Goal: Navigation & Orientation: Find specific page/section

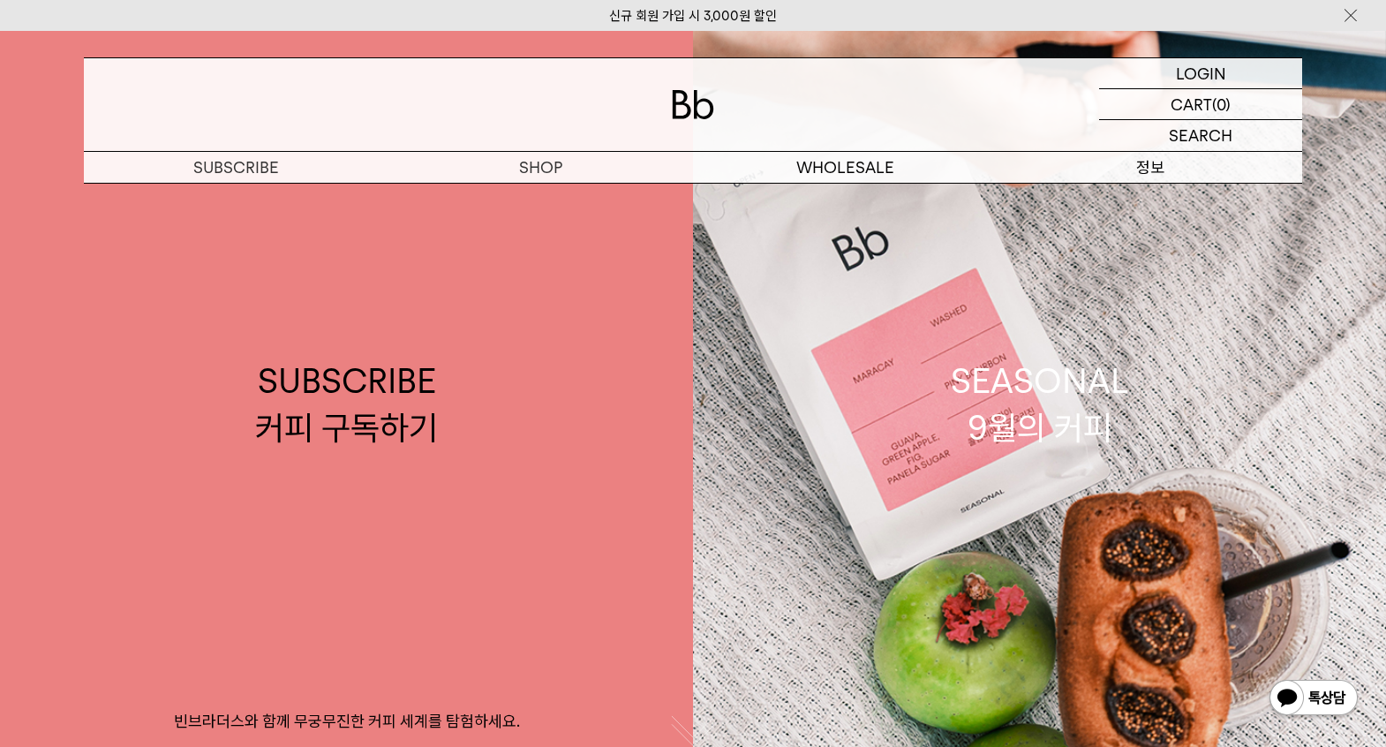
click at [1144, 175] on p "정보" at bounding box center [1149, 167] width 305 height 31
click at [1146, 171] on p "정보" at bounding box center [1149, 167] width 305 height 31
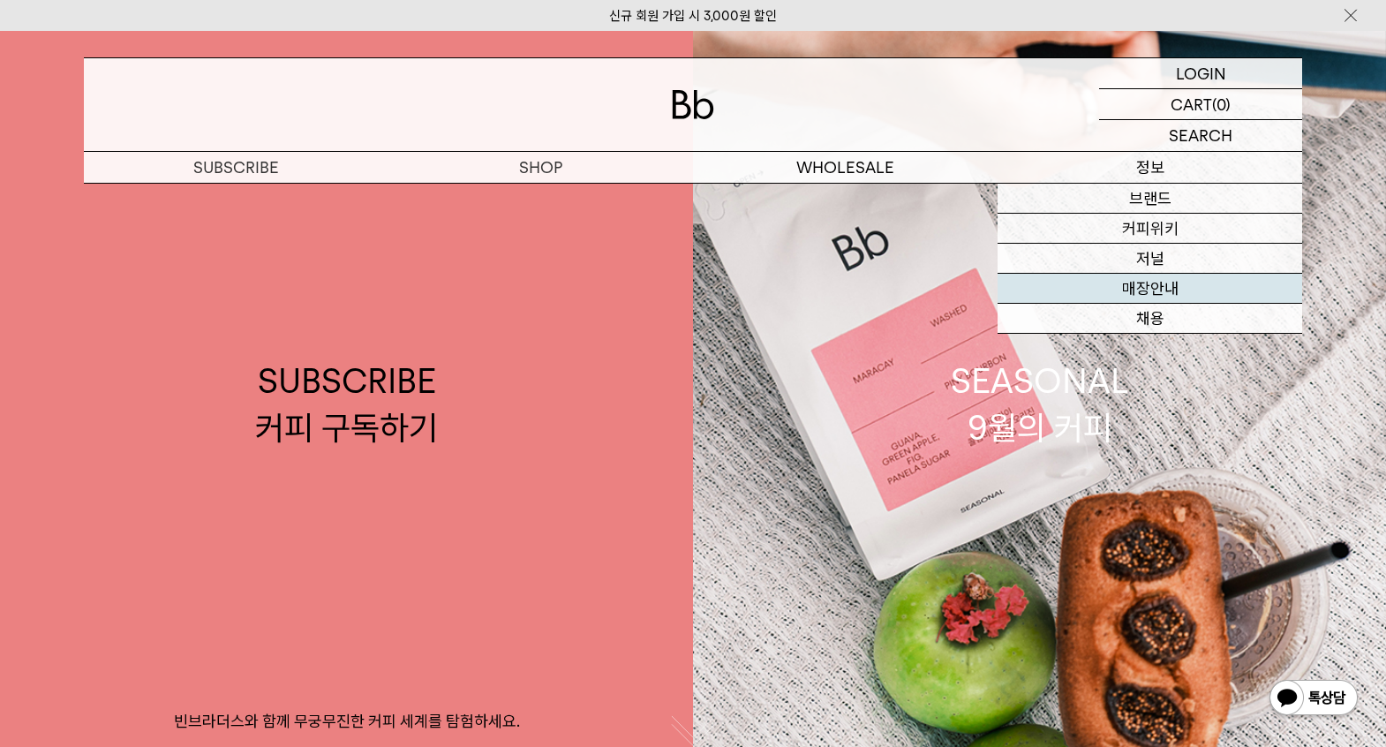
click at [1134, 283] on link "매장안내" at bounding box center [1149, 289] width 305 height 30
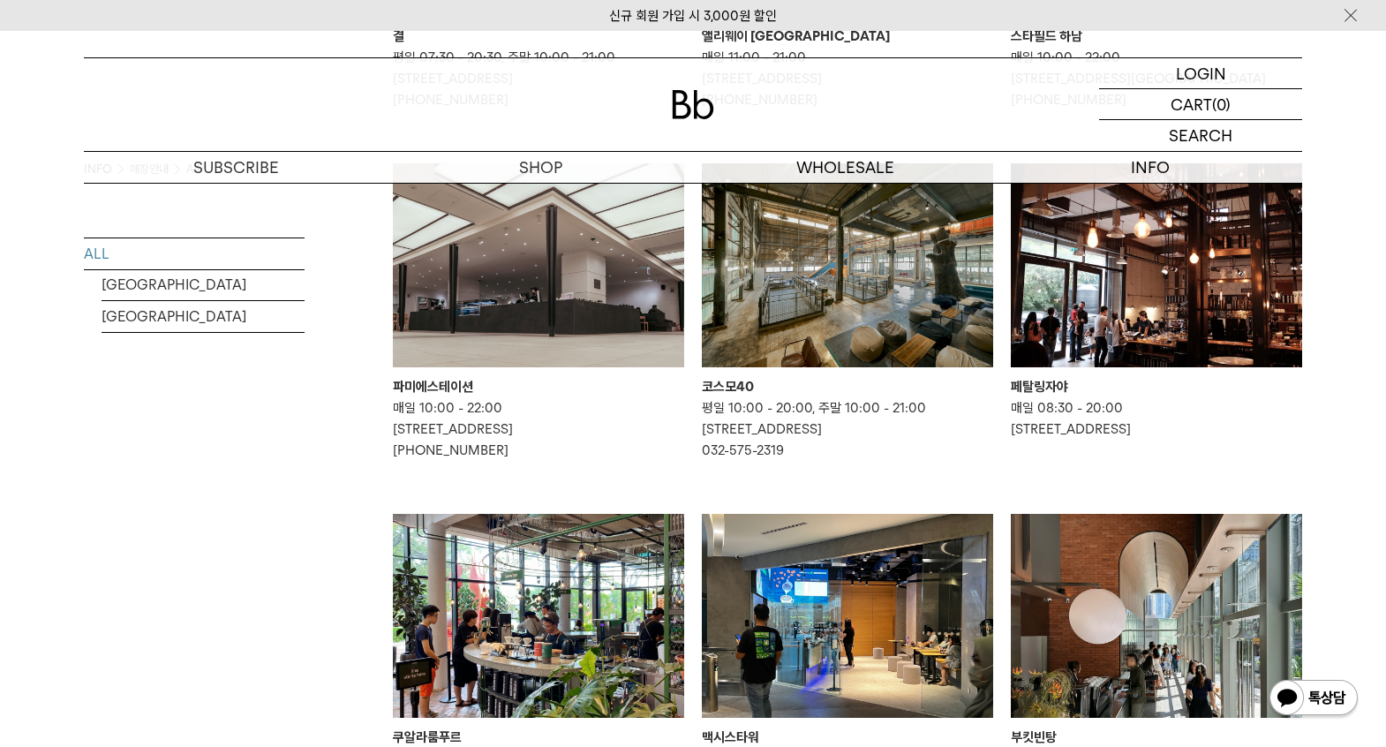
scroll to position [618, 0]
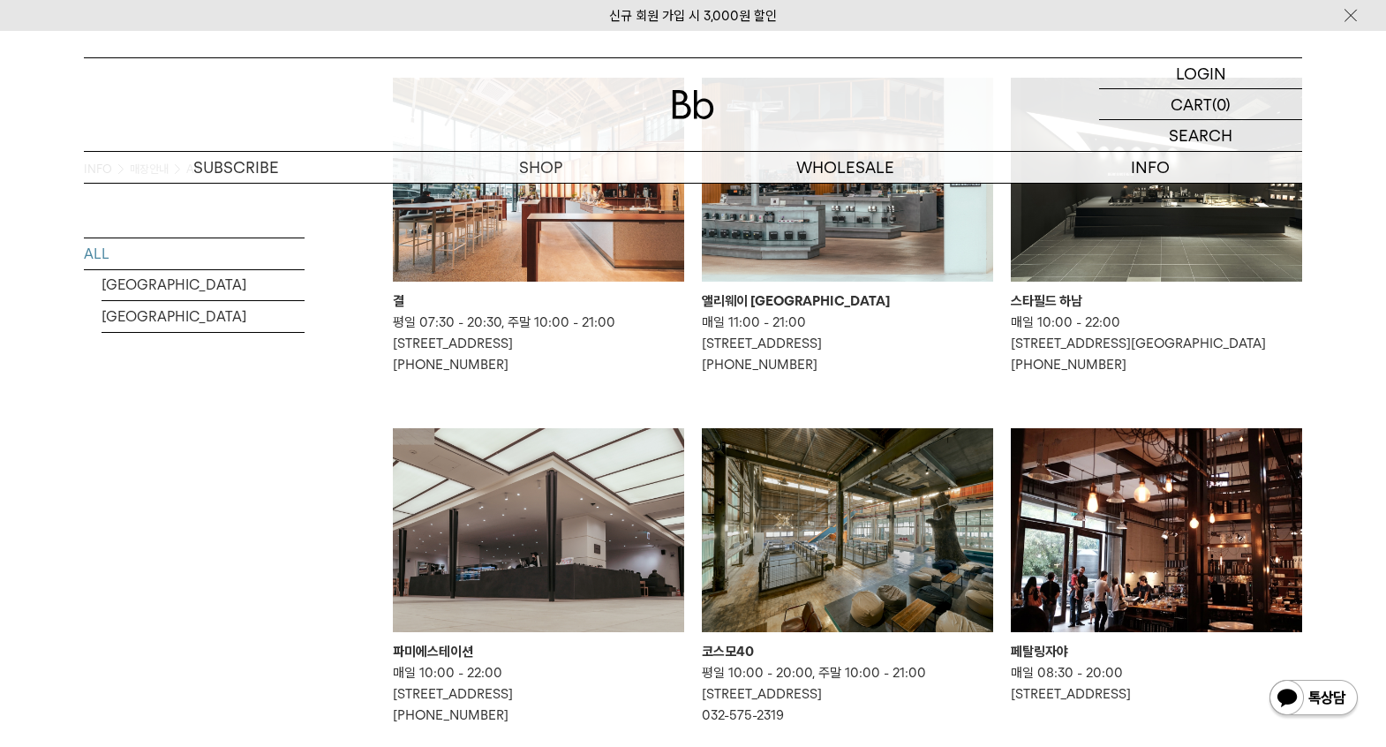
click at [823, 521] on img at bounding box center [847, 530] width 291 height 204
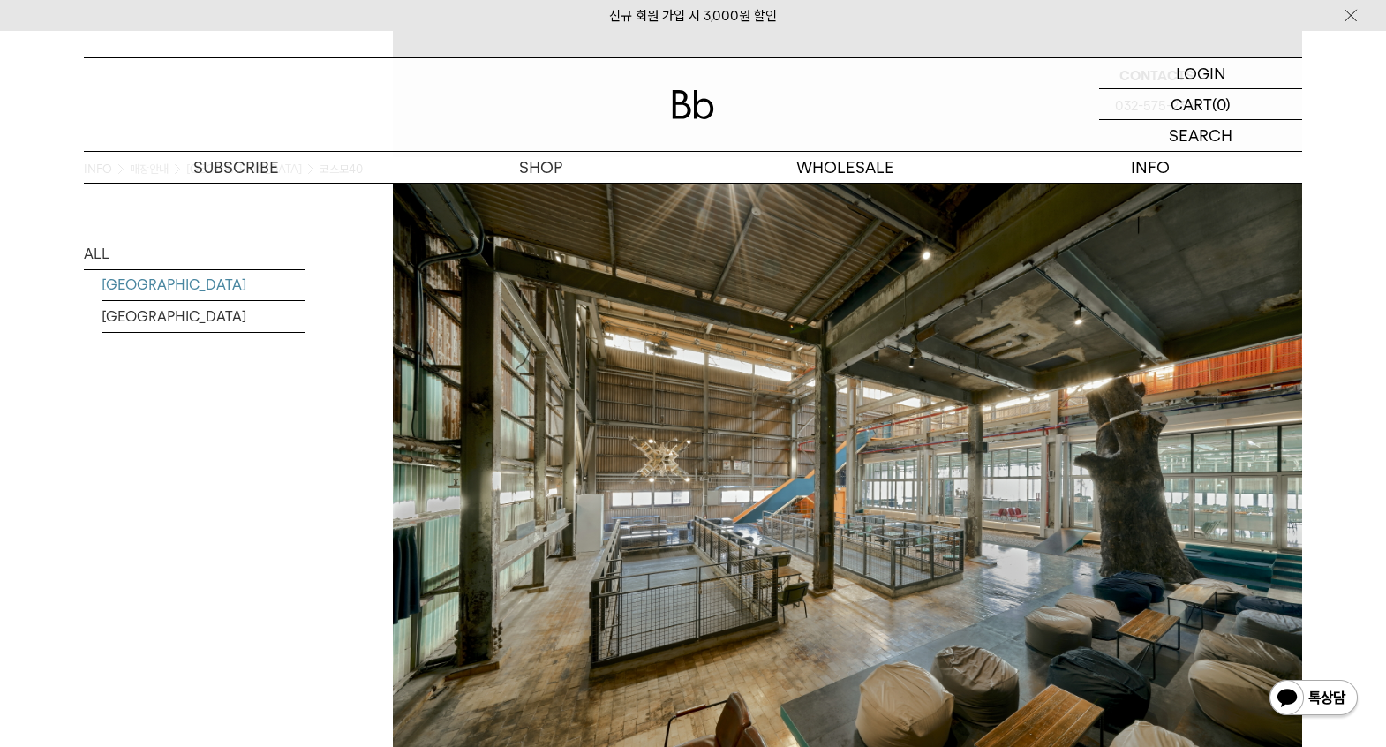
scroll to position [706, 0]
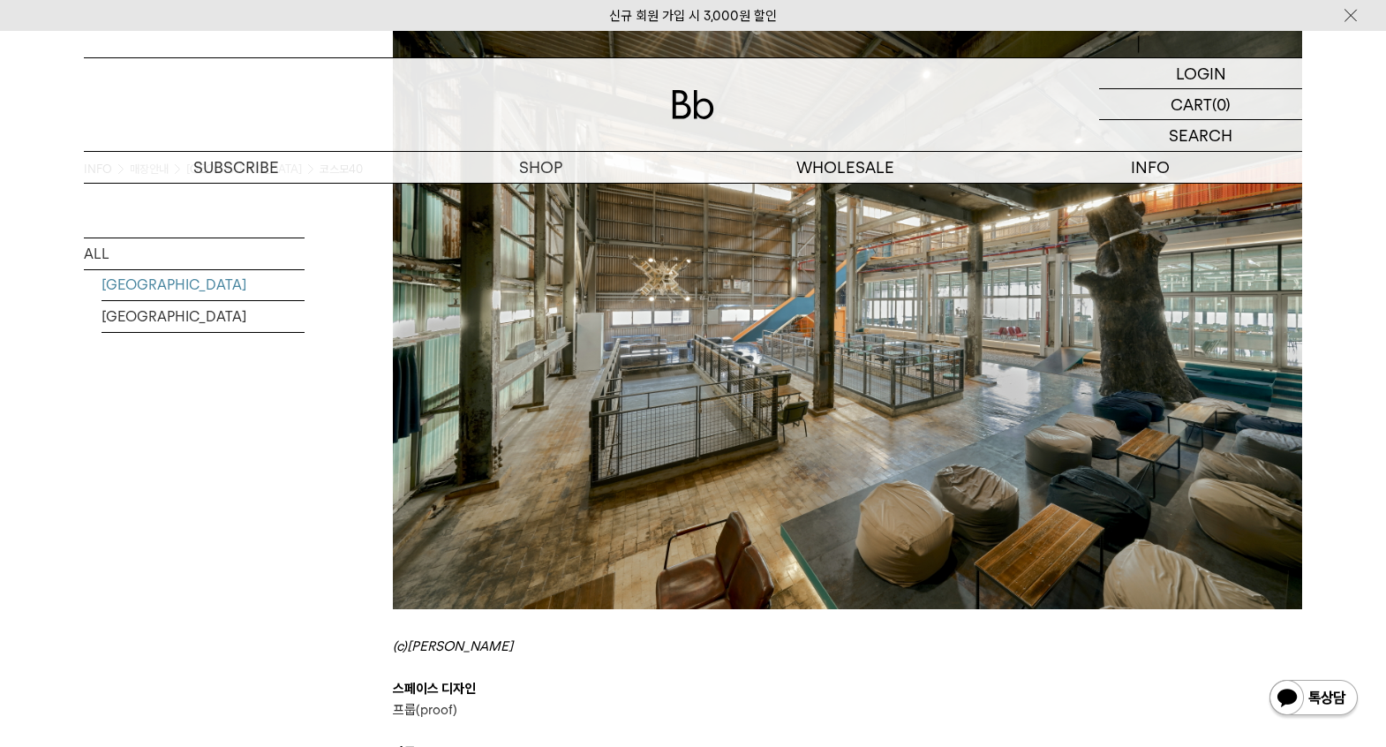
click at [347, 579] on div "INFO 매장안내 SOUTH KOREA 코스모40 ALL SOUTH KOREA MALAYSIA # e6e6e6 INCHEON 코스모40 COS…" at bounding box center [693, 215] width 1218 height 1477
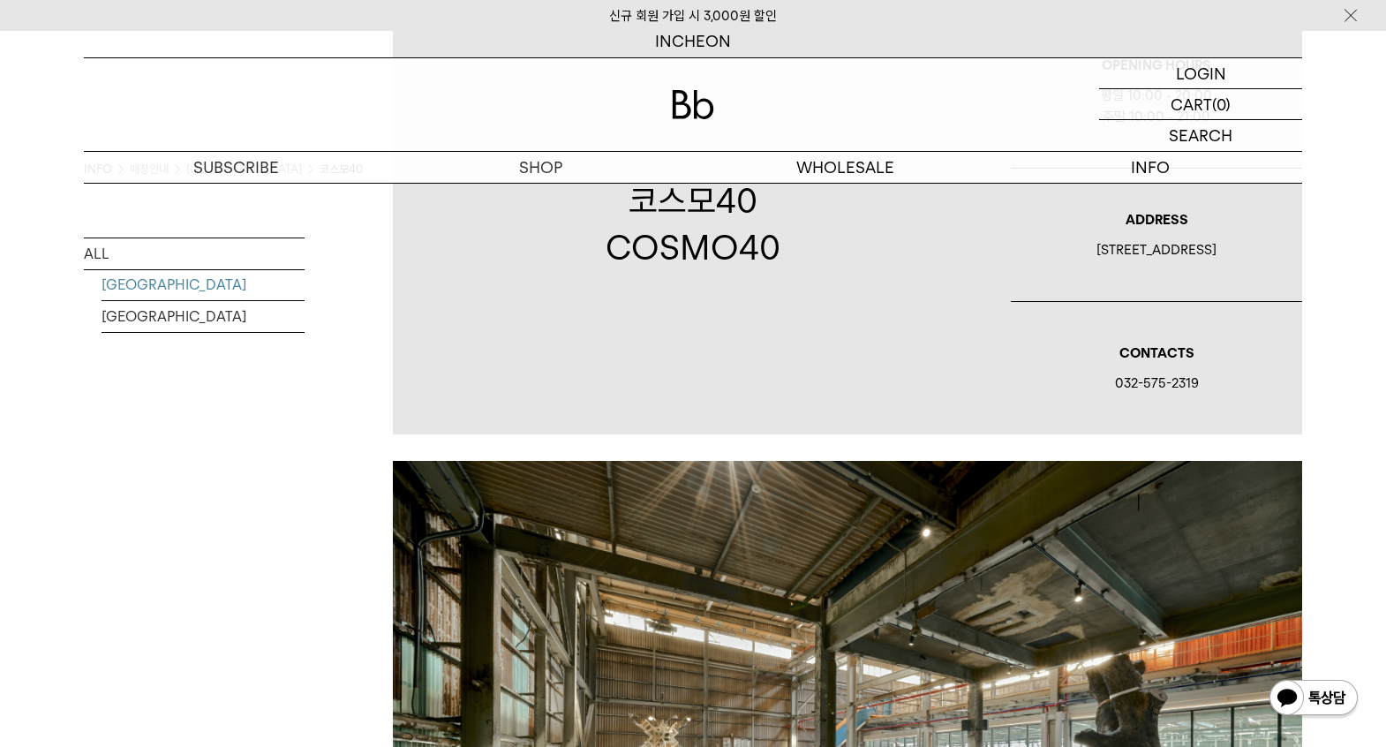
scroll to position [265, 0]
